Goal: Transaction & Acquisition: Purchase product/service

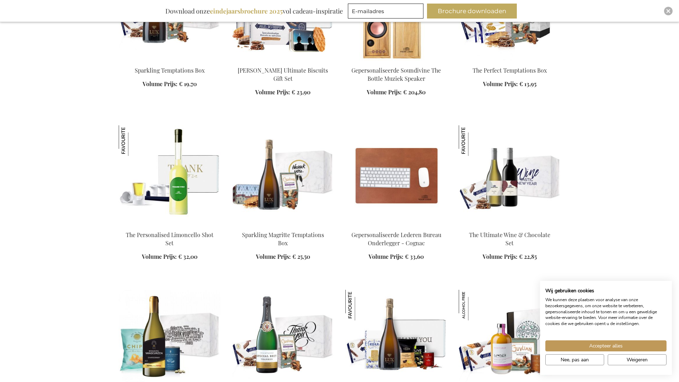
scroll to position [819, 0]
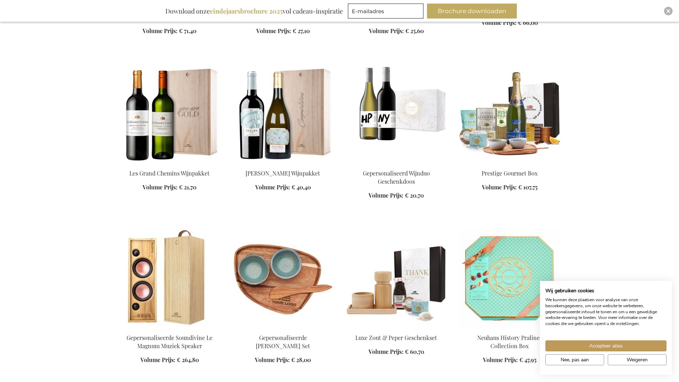
scroll to position [3313, 0]
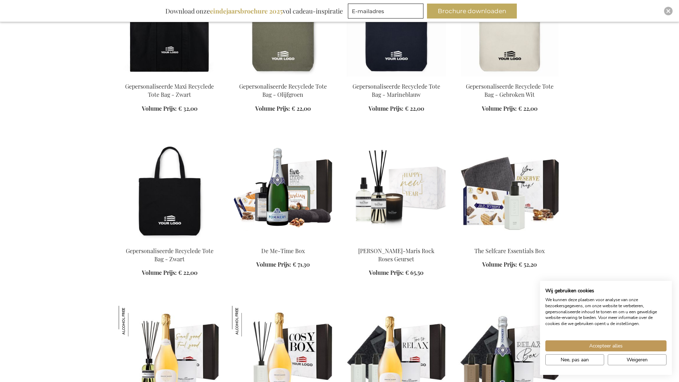
scroll to position [4417, 0]
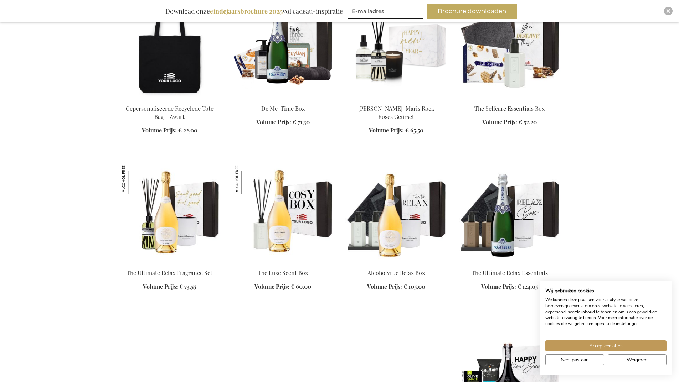
scroll to position [4560, 0]
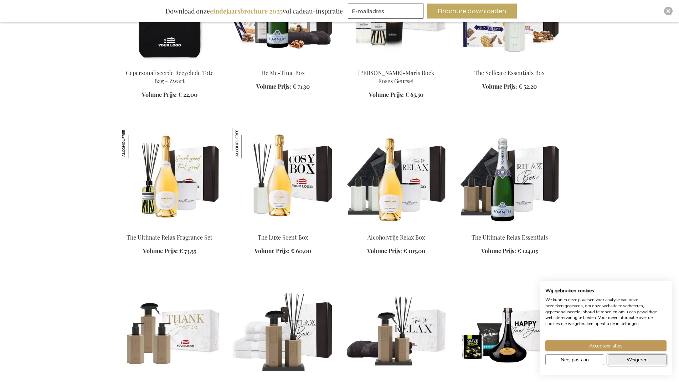
click at [628, 357] on span "Weigeren" at bounding box center [636, 359] width 21 height 7
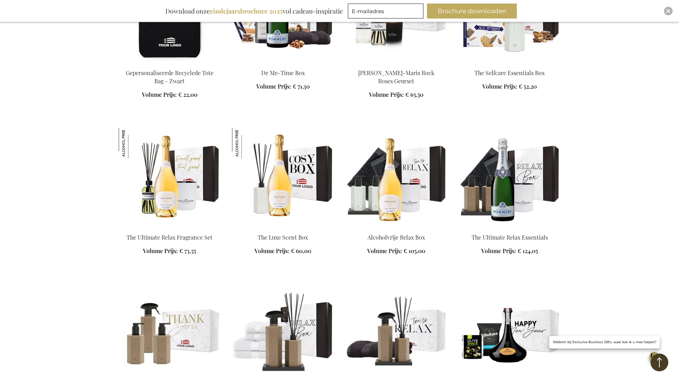
scroll to position [4880, 0]
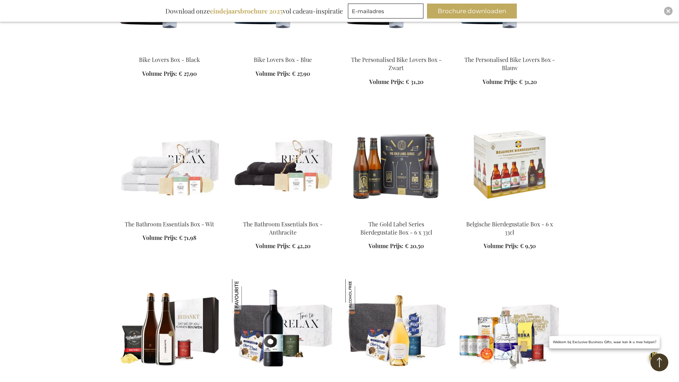
scroll to position [5450, 0]
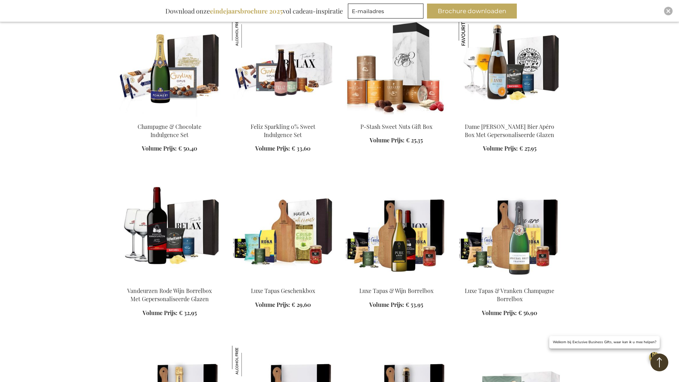
scroll to position [6982, 0]
